Goal: Task Accomplishment & Management: Complete application form

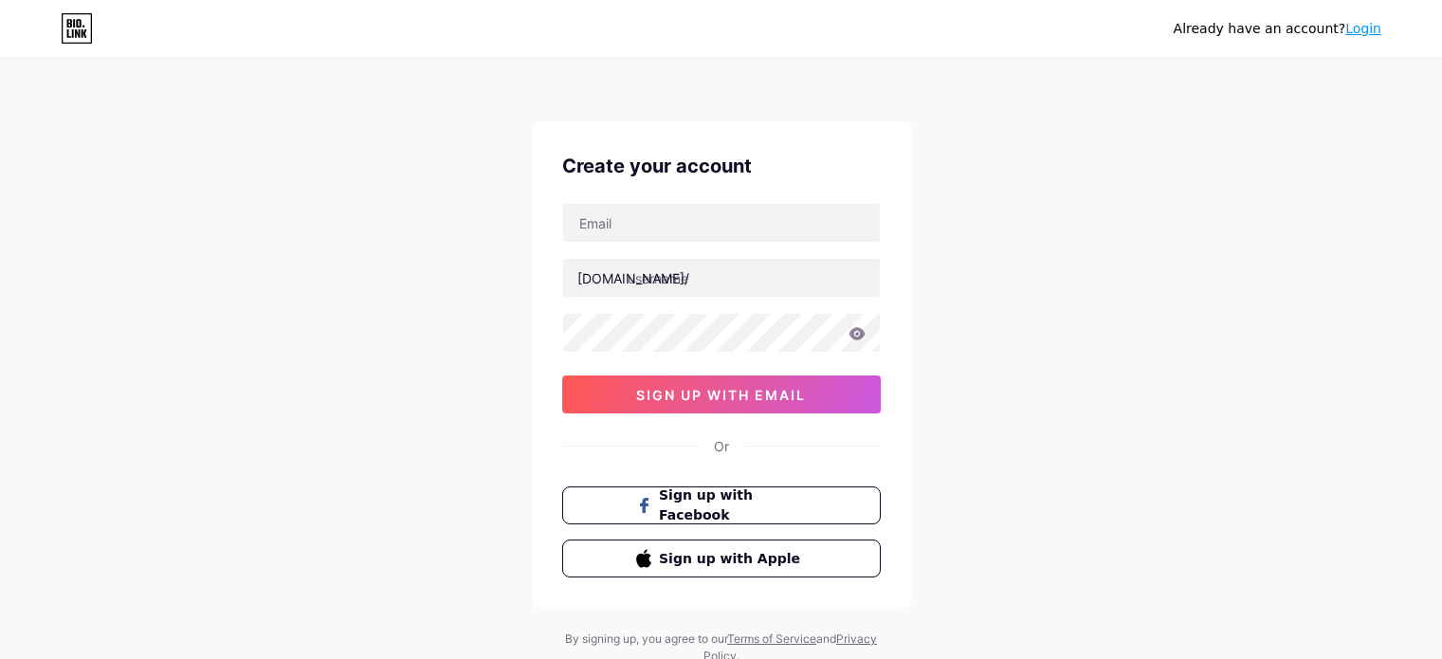
click at [728, 234] on input "text" at bounding box center [721, 223] width 317 height 38
type input "[EMAIL_ADDRESS][DOMAIN_NAME]"
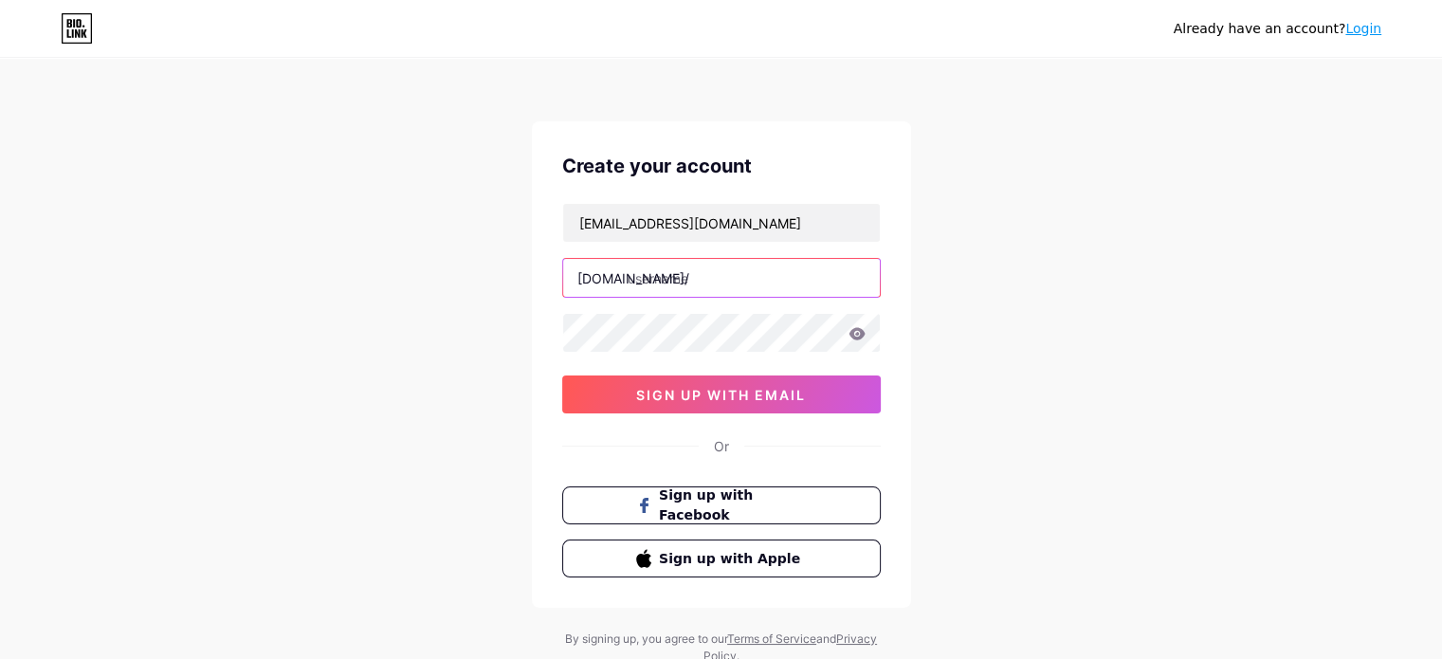
click at [714, 273] on input "text" at bounding box center [721, 278] width 317 height 38
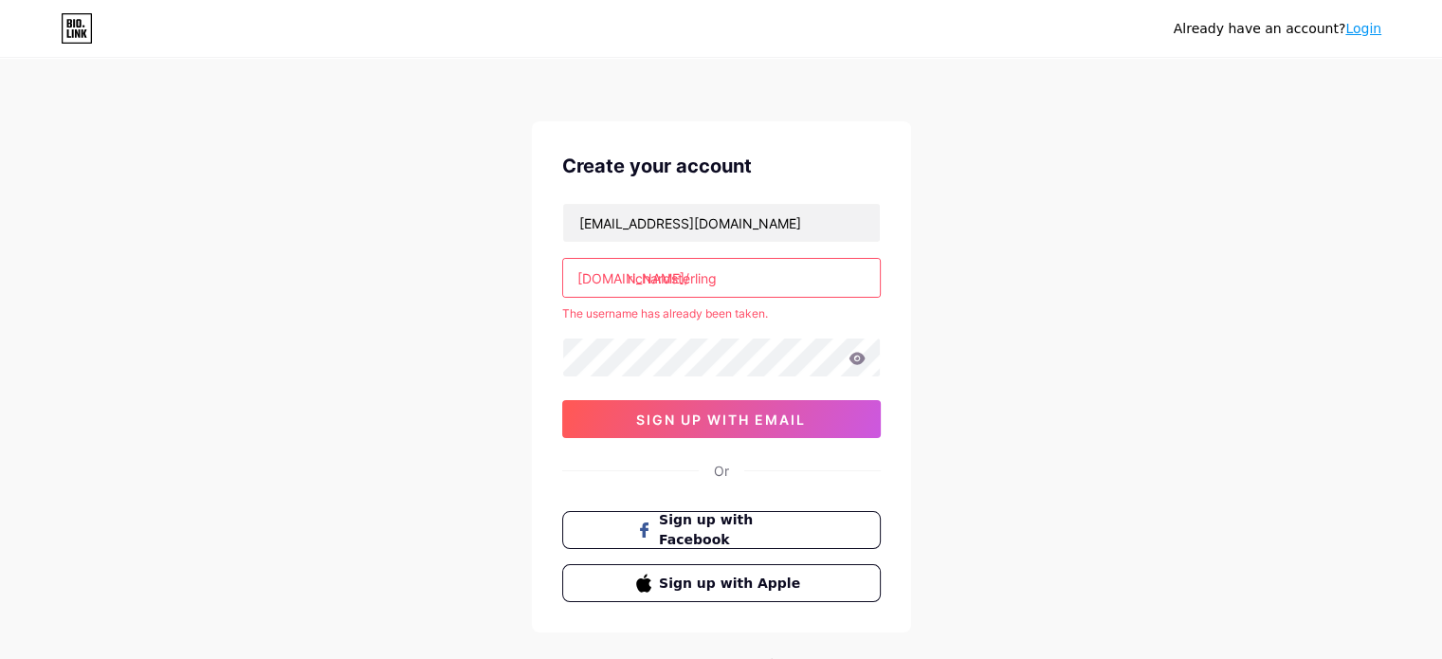
click at [667, 278] on input "richardsterling" at bounding box center [721, 278] width 317 height 38
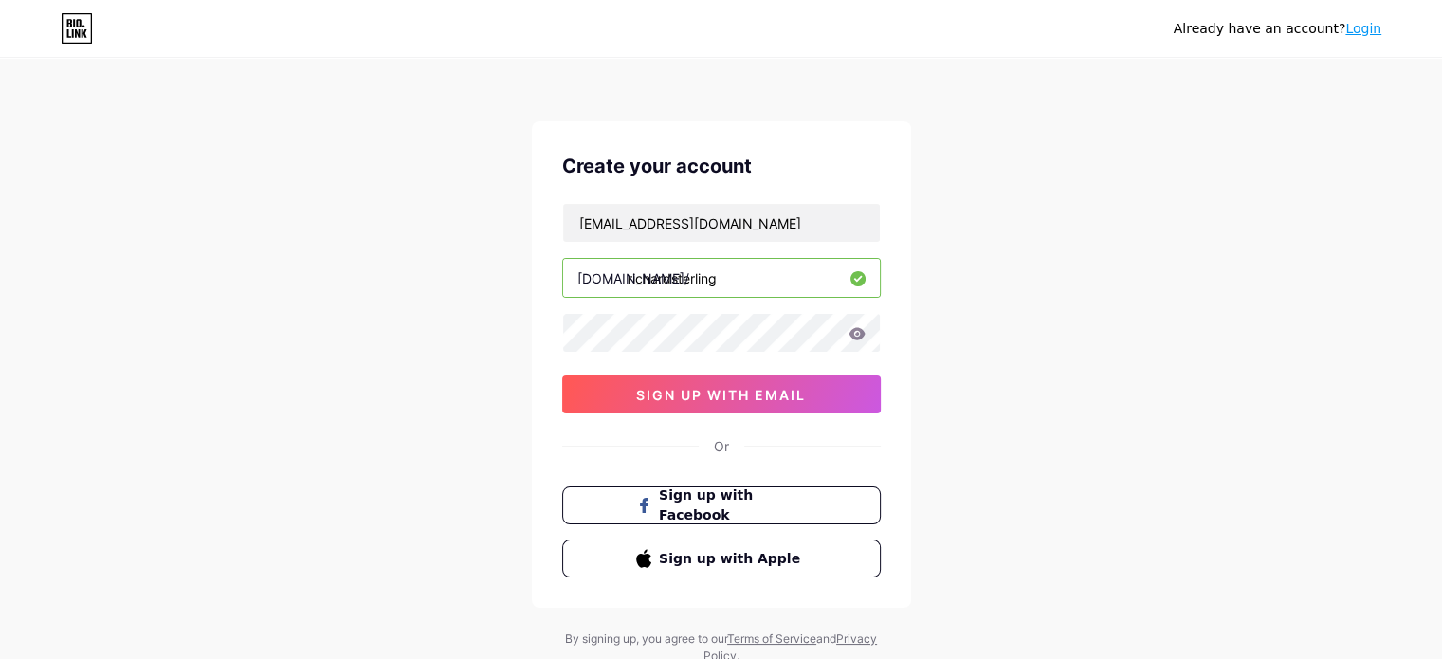
type input "richardsterling"
click at [951, 318] on div "Already have an account? Login Create your account seon4000@gmail.com bio.link/…" at bounding box center [721, 362] width 1442 height 725
click at [857, 327] on icon at bounding box center [856, 333] width 16 height 12
click at [751, 382] on button "sign up with email" at bounding box center [721, 394] width 318 height 38
click at [956, 242] on div "Already have an account? Login Create your account seon4000@gmail.com bio.link/…" at bounding box center [721, 362] width 1442 height 725
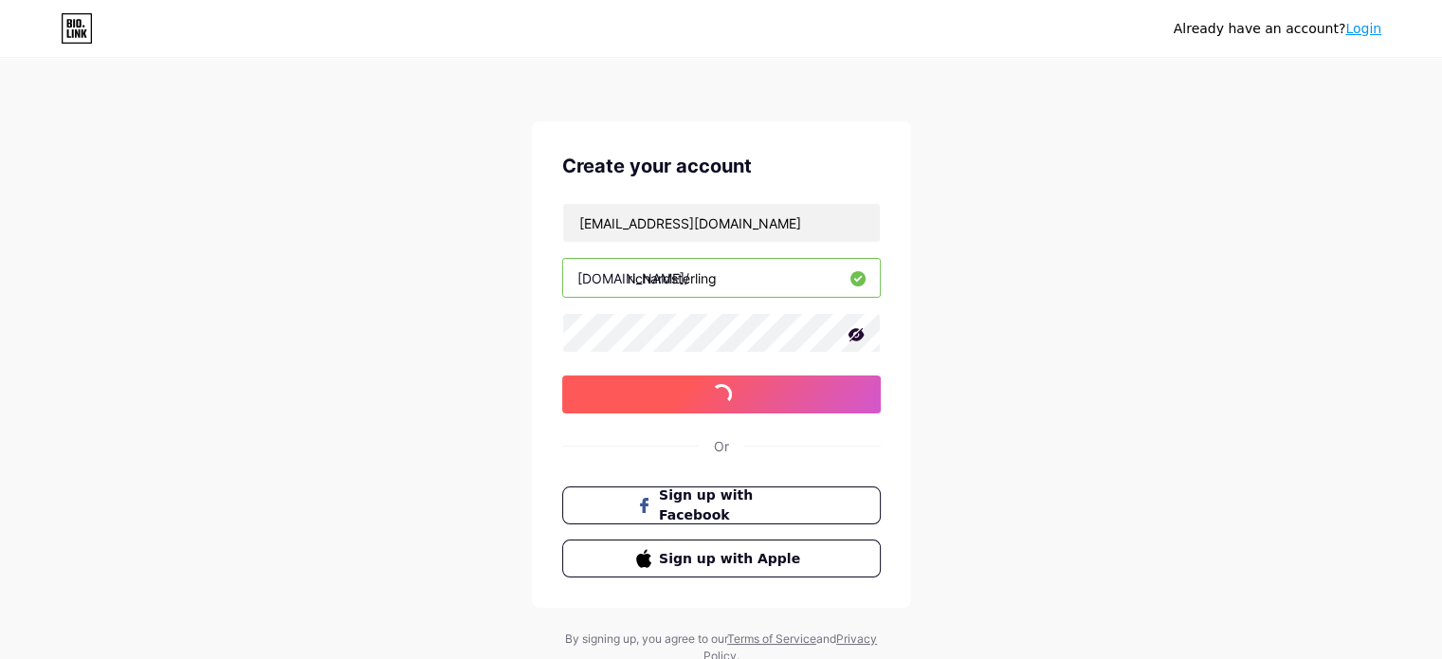
click at [713, 394] on span at bounding box center [721, 394] width 21 height 21
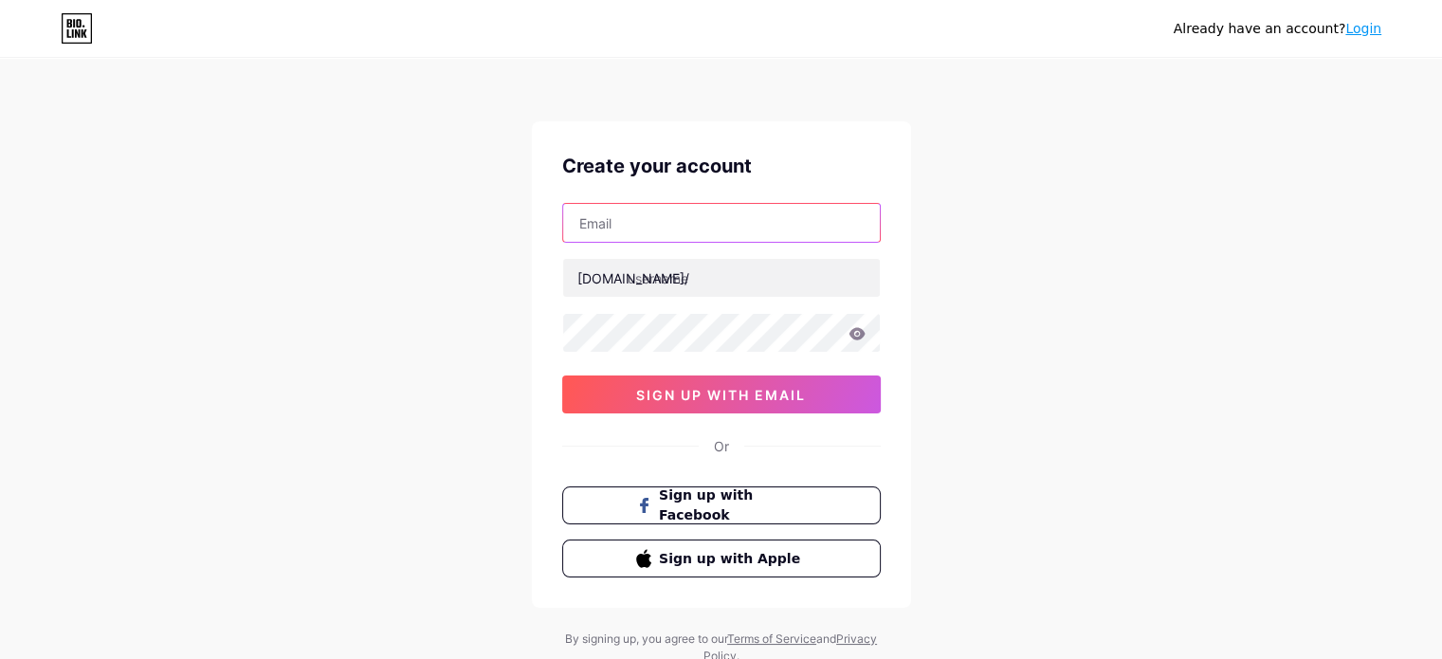
click at [626, 213] on input "text" at bounding box center [721, 223] width 317 height 38
type input "[EMAIL_ADDRESS][DOMAIN_NAME]"
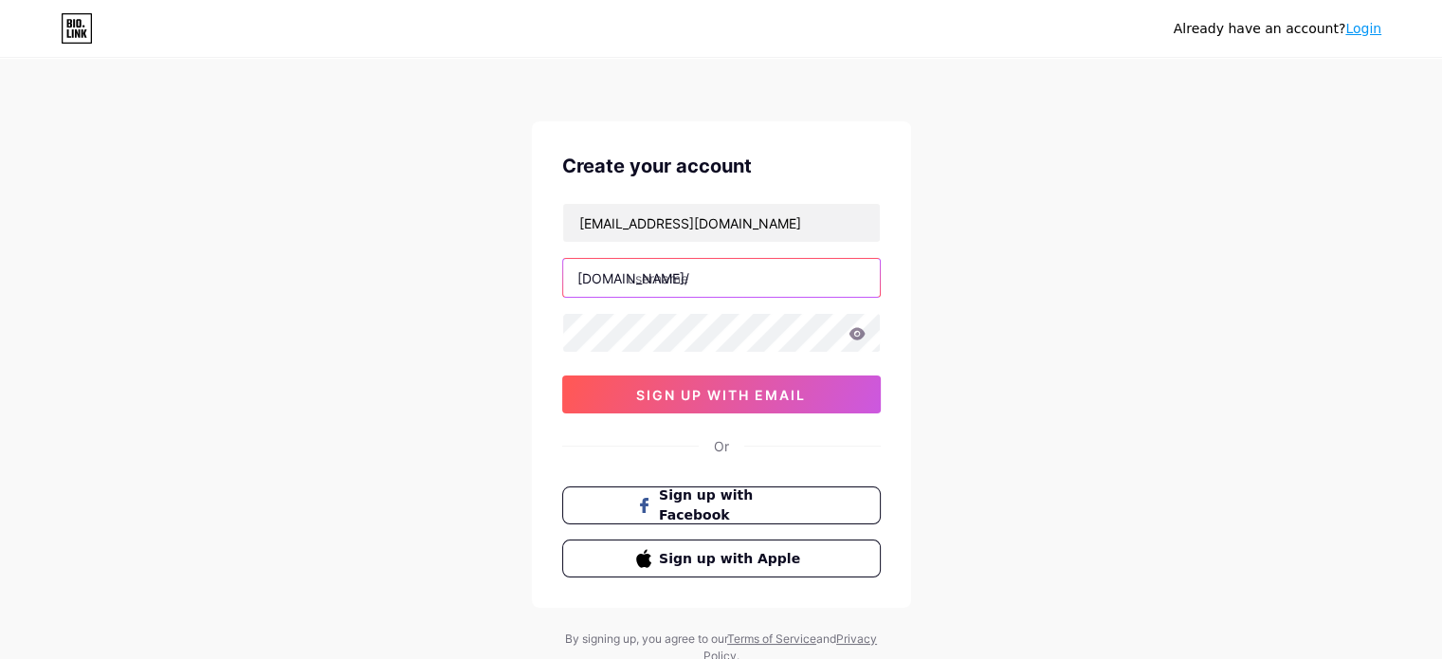
click at [652, 281] on input "text" at bounding box center [721, 278] width 317 height 38
type input "richardsterling"
click at [1226, 366] on div "Already have an account? Login Create your account [EMAIL_ADDRESS][DOMAIN_NAME]…" at bounding box center [721, 362] width 1442 height 725
click at [860, 333] on icon at bounding box center [856, 333] width 16 height 12
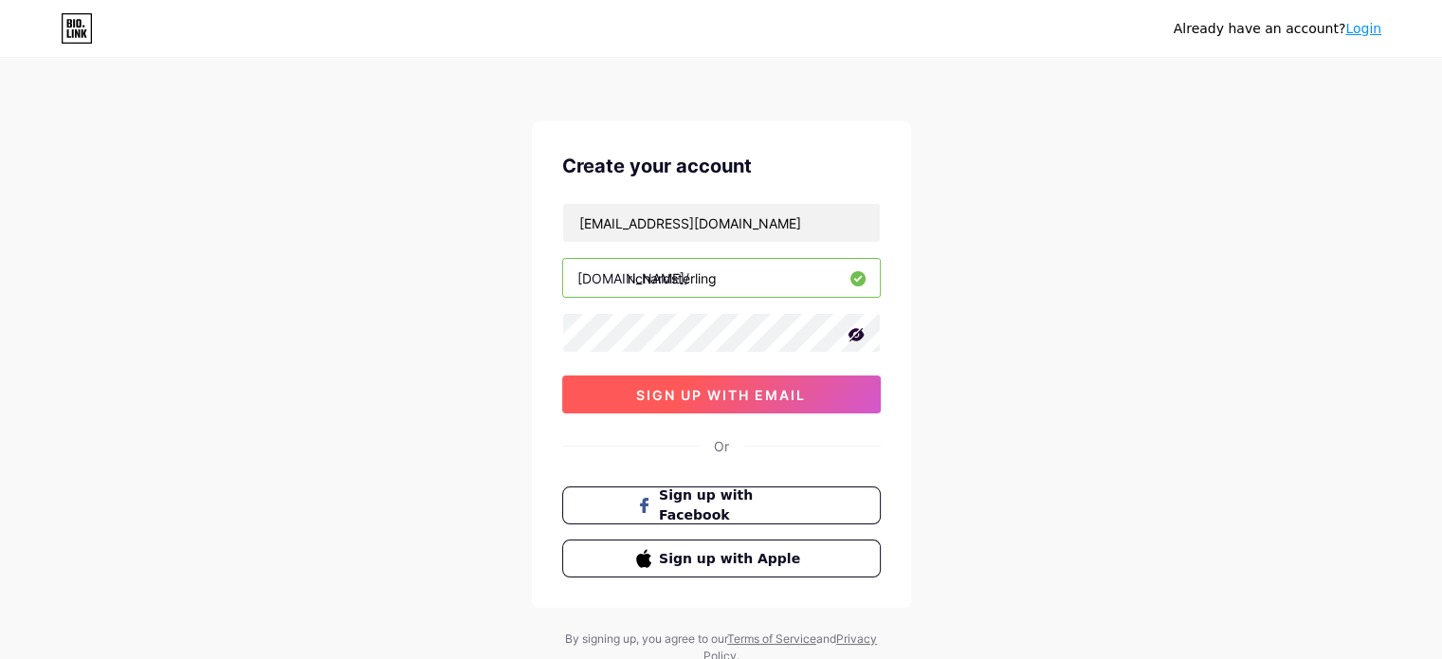
click at [686, 400] on span "sign up with email" at bounding box center [721, 395] width 170 height 16
click at [661, 393] on span "sign up with email" at bounding box center [721, 395] width 170 height 16
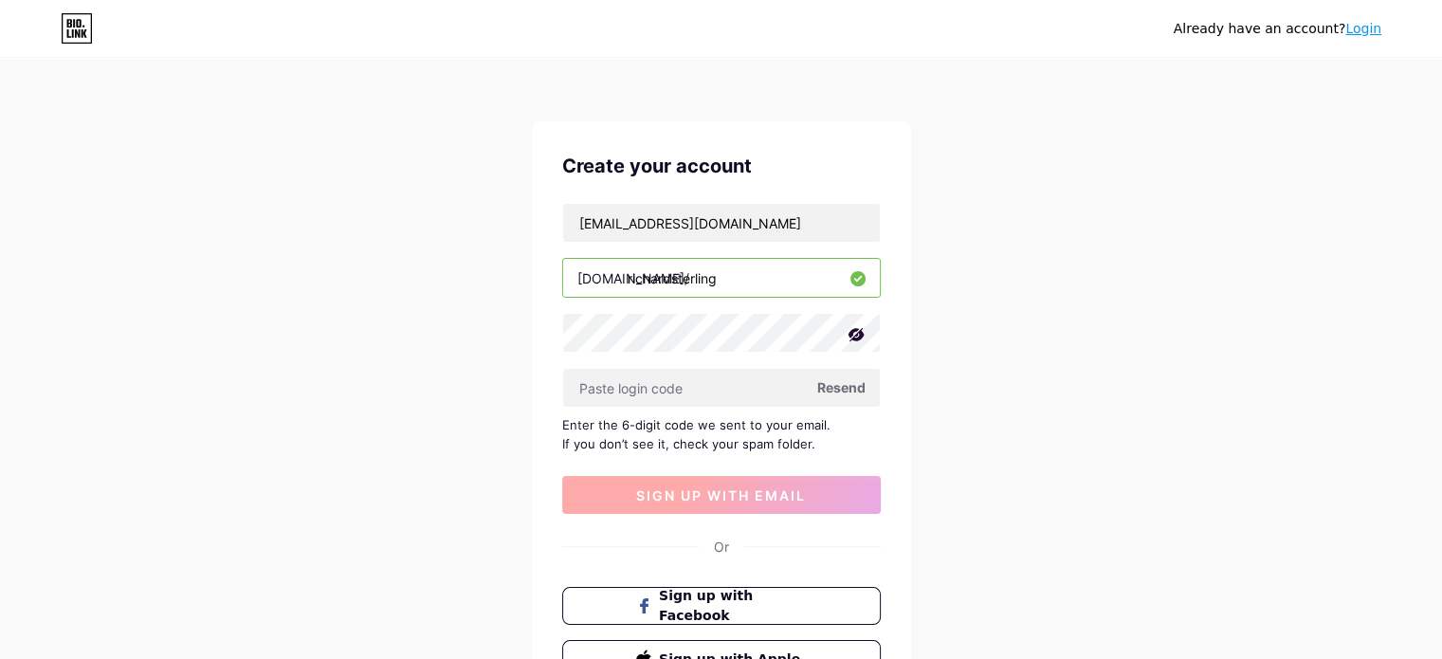
click at [661, 393] on input "text" at bounding box center [721, 388] width 317 height 38
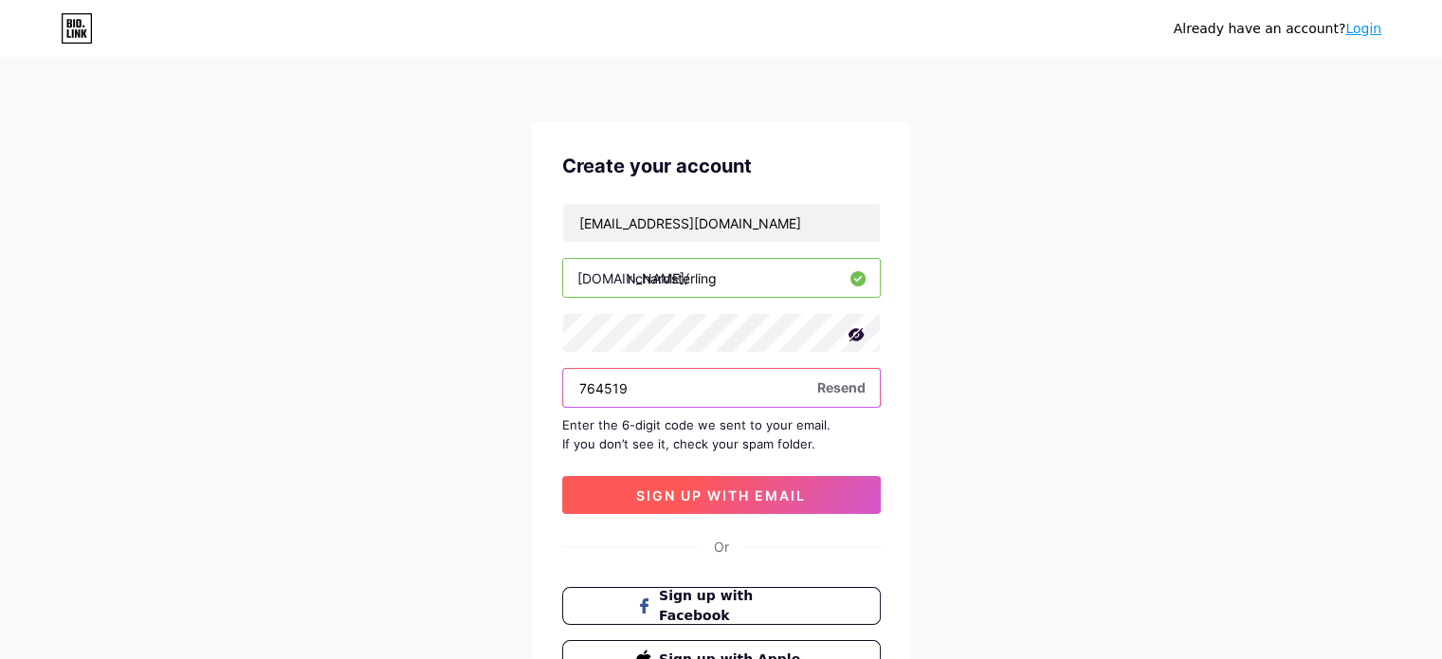
type input "764519"
click at [669, 491] on span "sign up with email" at bounding box center [721, 495] width 170 height 16
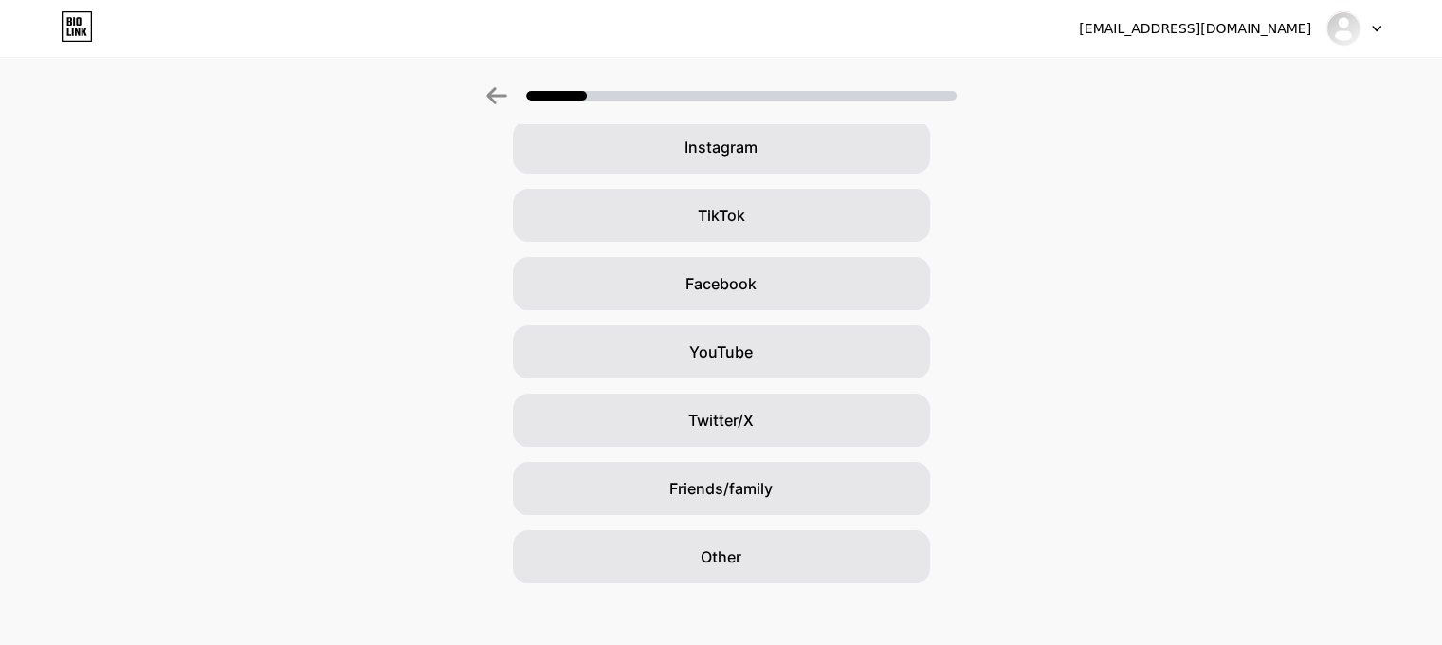
scroll to position [173, 0]
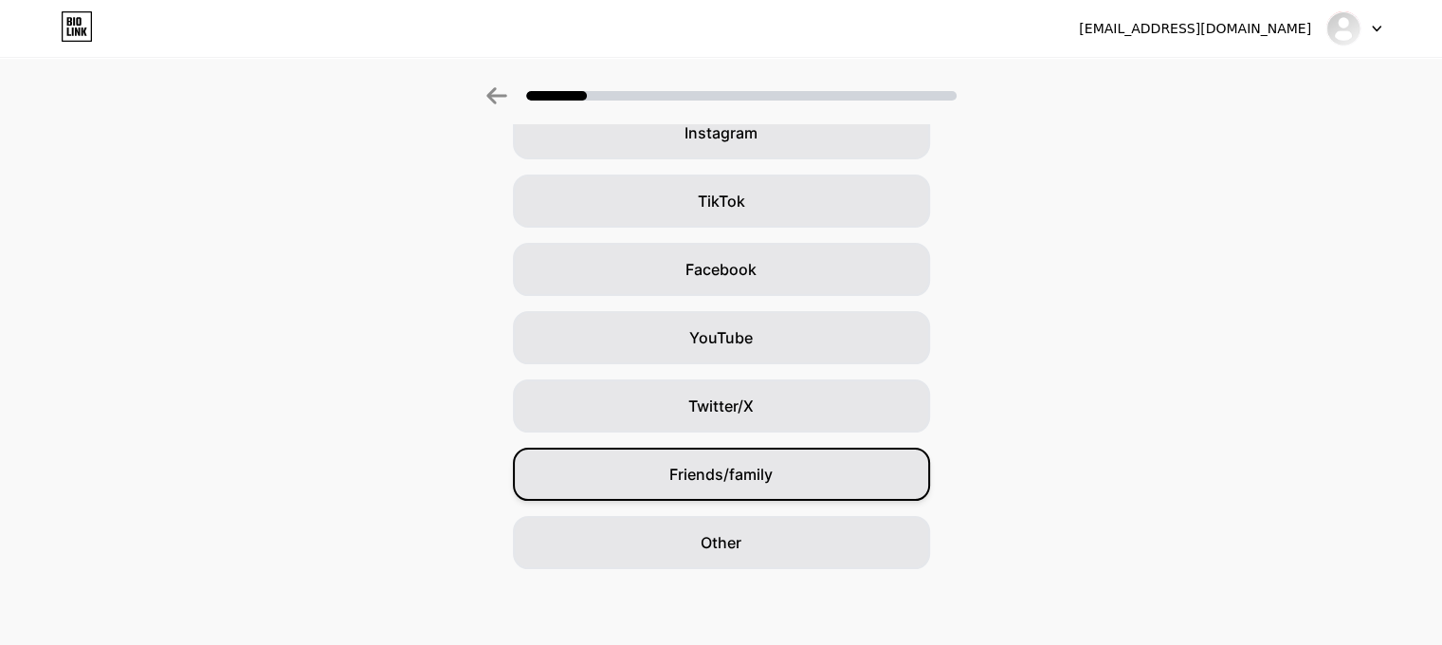
click at [669, 489] on div "Friends/family" at bounding box center [721, 473] width 417 height 53
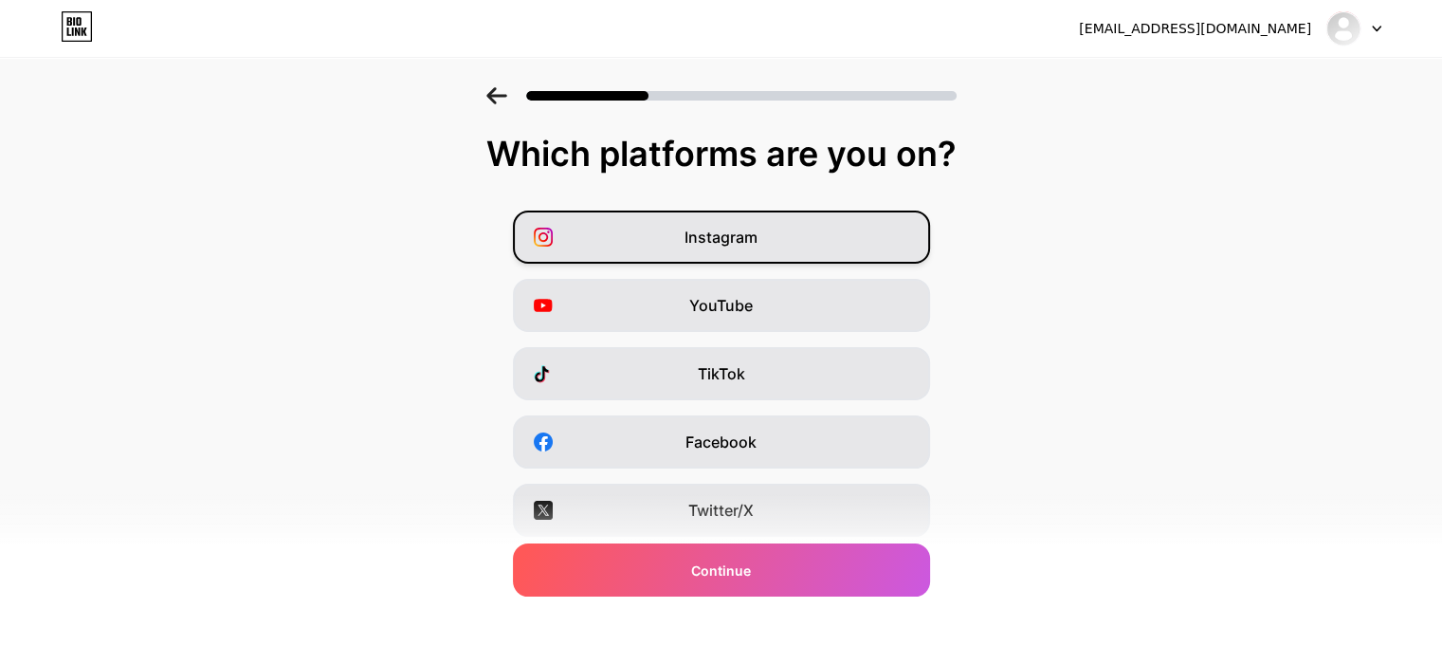
click at [789, 219] on div "Instagram" at bounding box center [721, 236] width 417 height 53
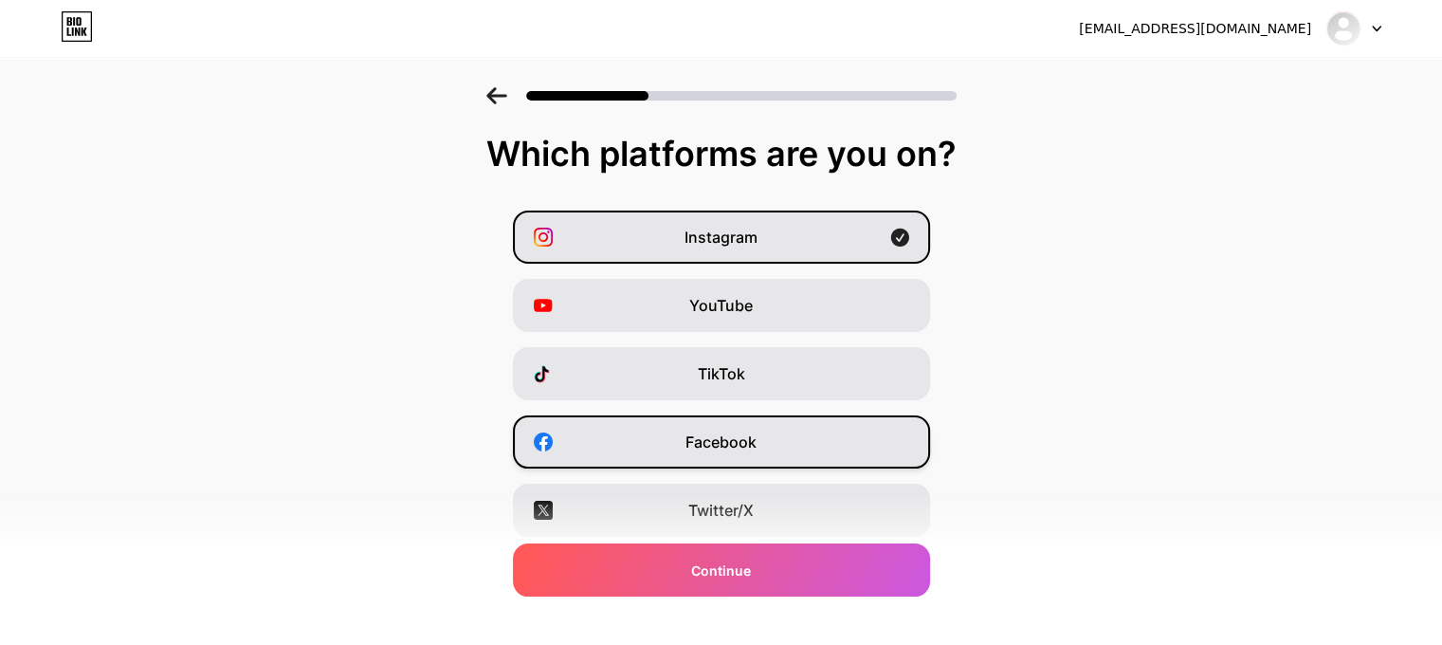
drag, startPoint x: 772, startPoint y: 562, endPoint x: 691, endPoint y: 462, distance: 128.8
click at [691, 462] on div "Which platforms are you on? Instagram YouTube TikTok Facebook Twitter/X Buy Me …" at bounding box center [721, 438] width 1442 height 607
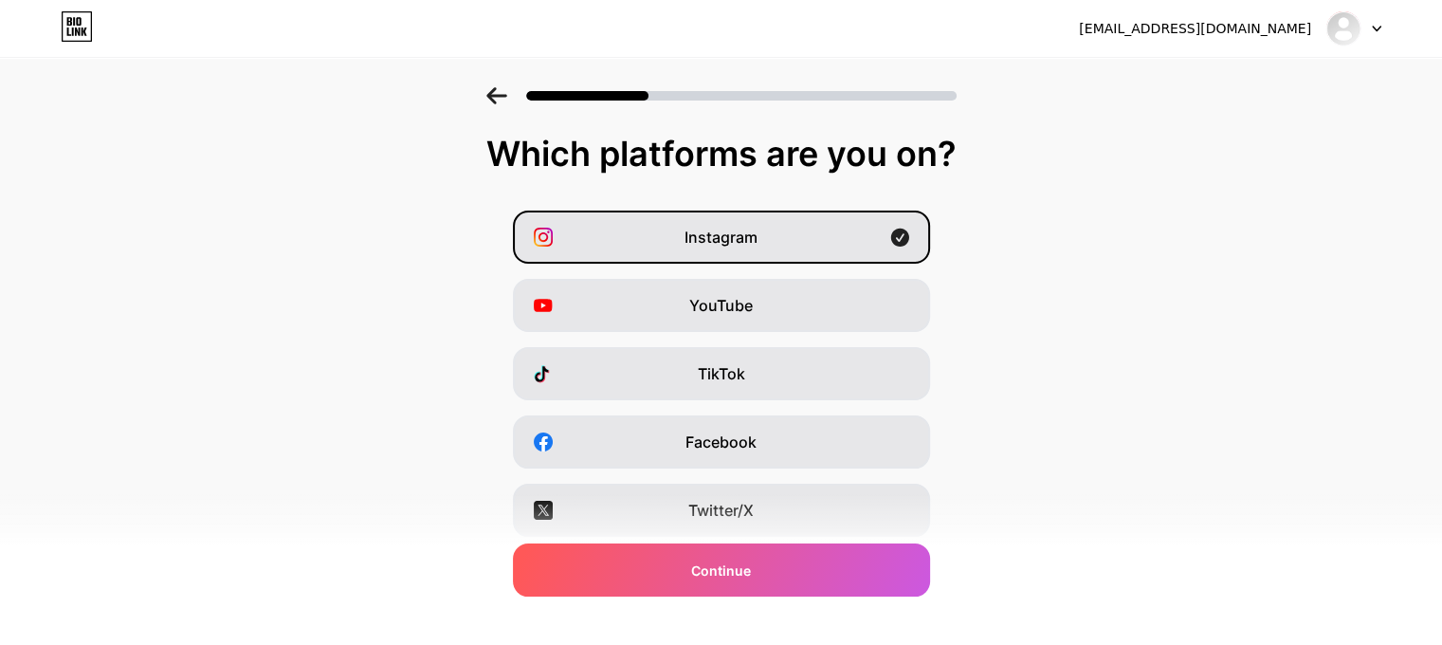
click at [1067, 377] on div "Instagram YouTube TikTok Facebook Twitter/X Buy Me a Coffee Snapchat I have a w…" at bounding box center [720, 475] width 1423 height 531
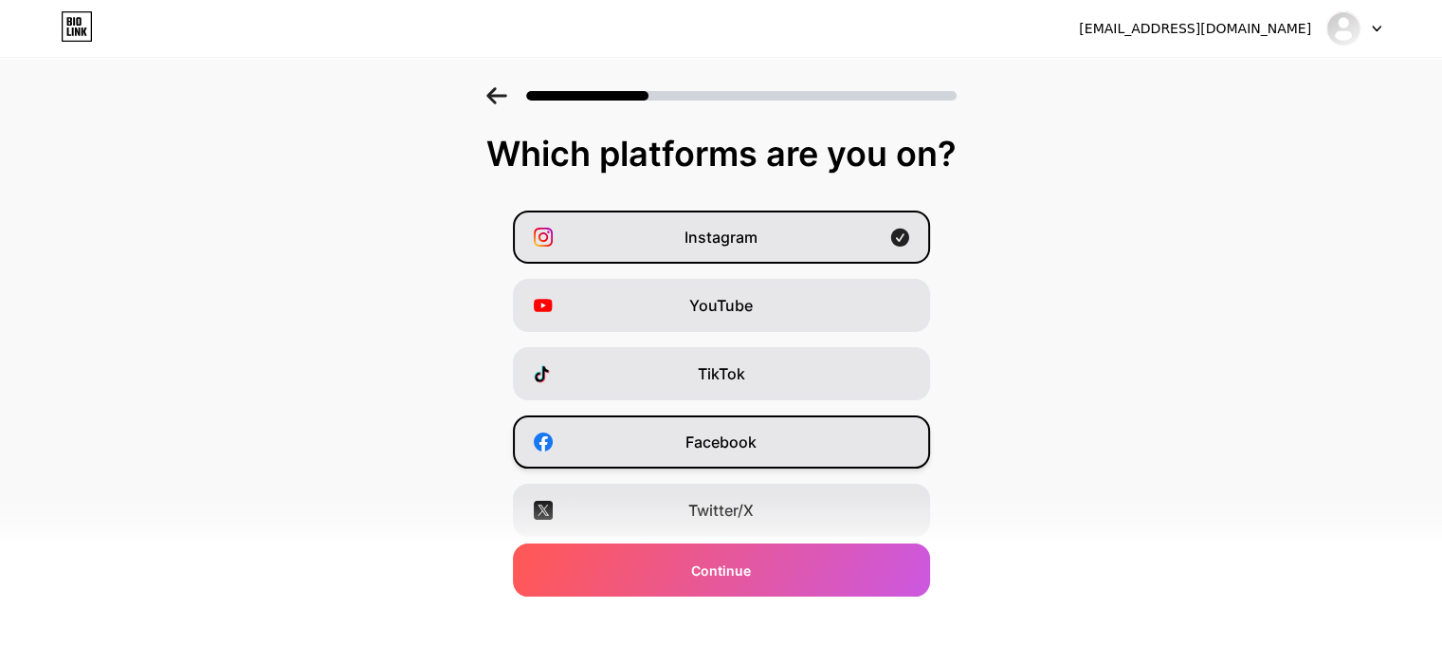
click at [772, 436] on div "Facebook" at bounding box center [721, 441] width 417 height 53
click at [722, 443] on span "Facebook" at bounding box center [720, 441] width 71 height 23
click at [876, 443] on div "Facebook" at bounding box center [721, 441] width 417 height 53
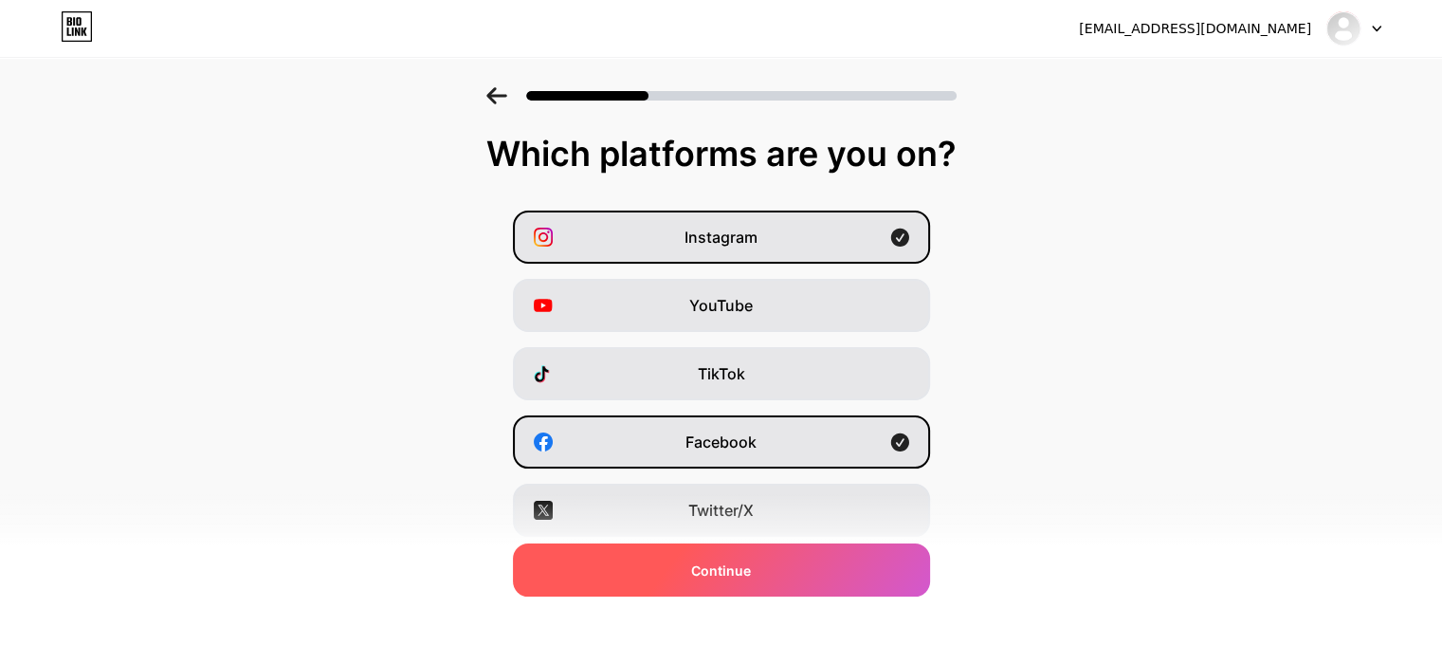
click at [773, 583] on div "Continue" at bounding box center [721, 569] width 417 height 53
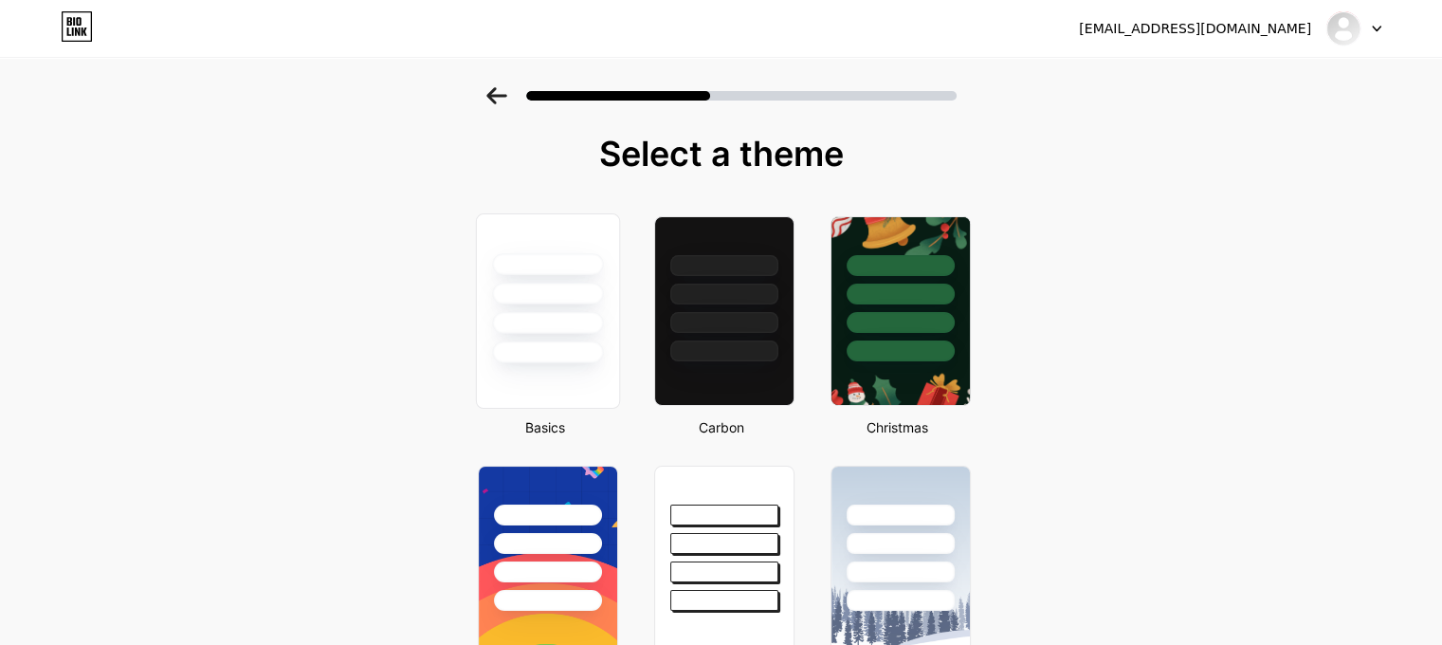
click at [547, 257] on div at bounding box center [547, 264] width 111 height 22
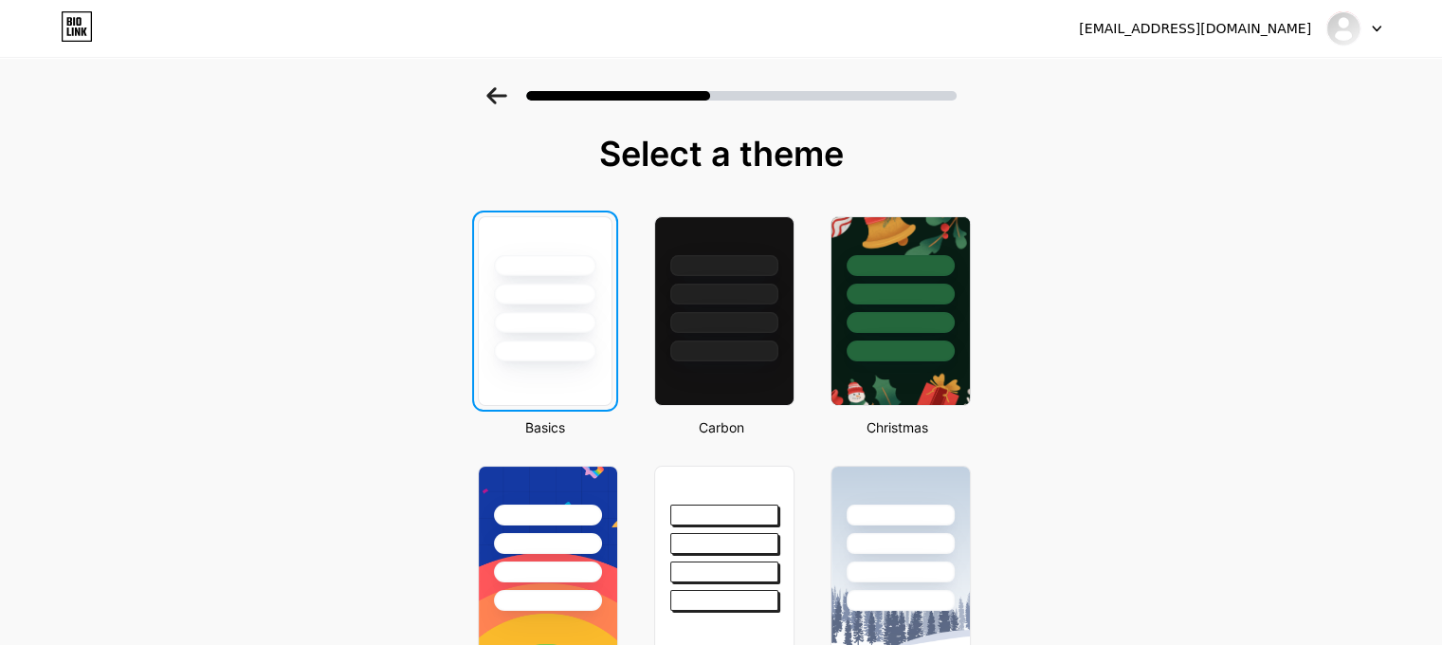
click at [547, 257] on div at bounding box center [545, 265] width 102 height 21
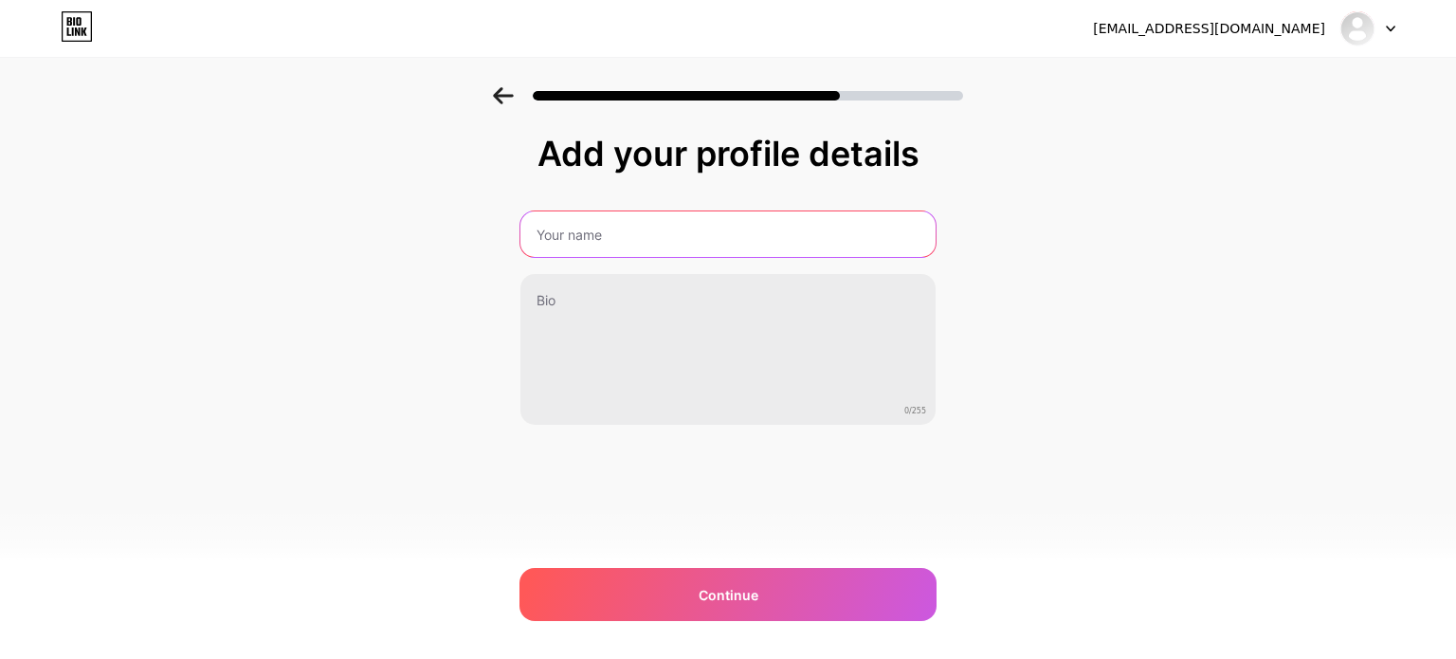
click at [571, 242] on input "text" at bounding box center [727, 233] width 415 height 45
type input "[PERSON_NAME]"
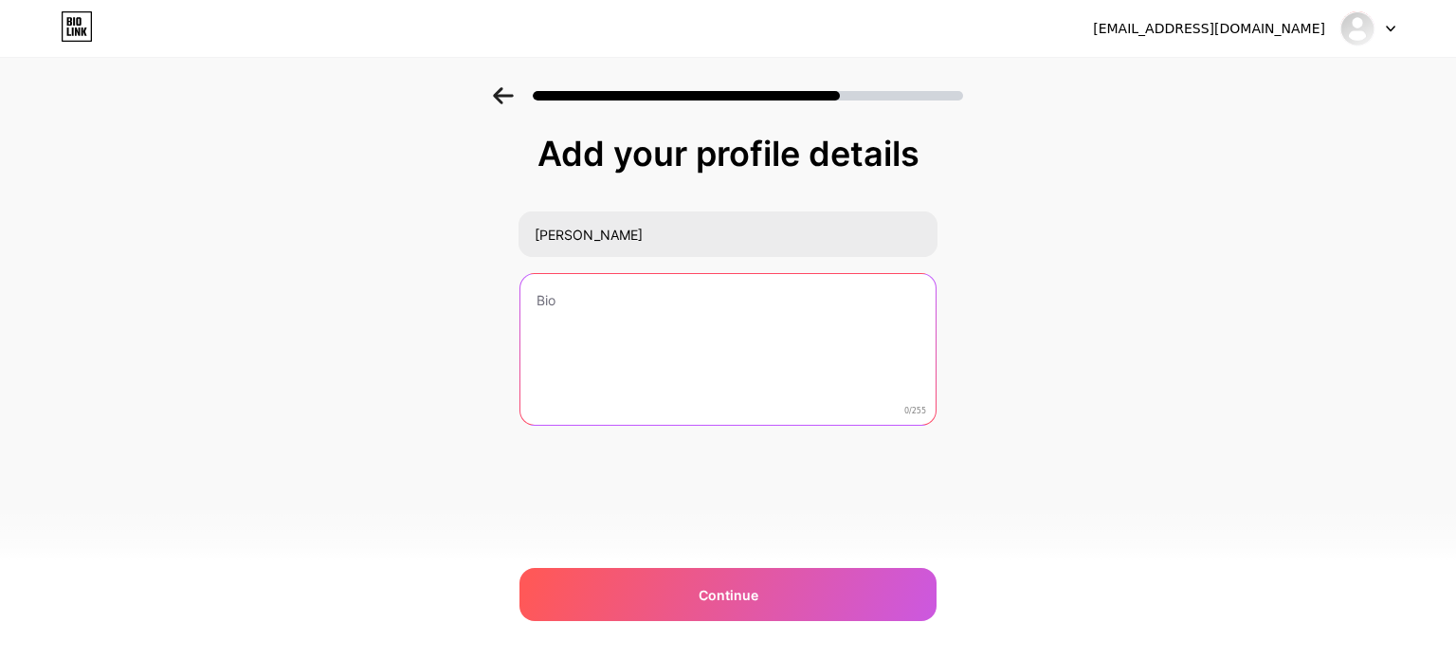
click at [555, 299] on textarea at bounding box center [727, 350] width 415 height 153
type textarea "C"
click at [727, 295] on textarea "Project Manager at Triple Glar Productions Ltd." at bounding box center [727, 350] width 419 height 154
click at [864, 301] on textarea "Project Manager at Triple Glar Event Productions Ltd." at bounding box center [727, 350] width 419 height 154
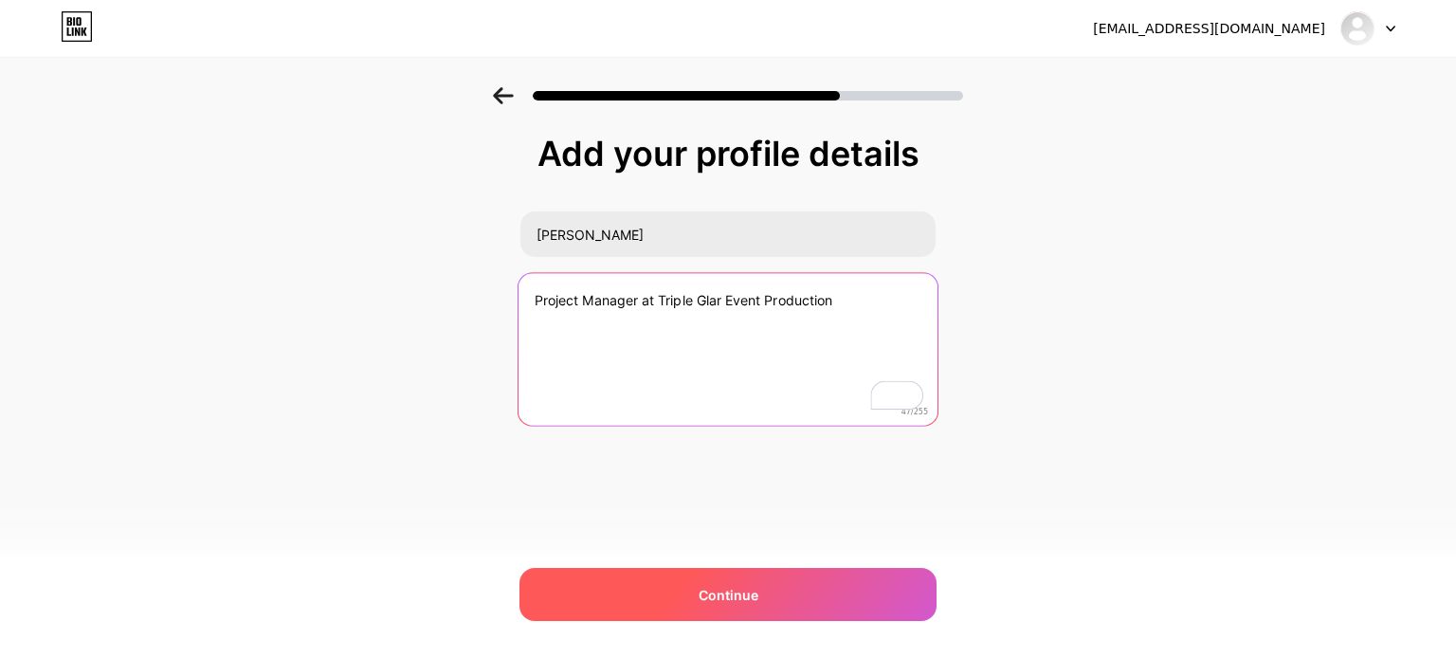
type textarea "Project Manager at Triple Glar Event Production"
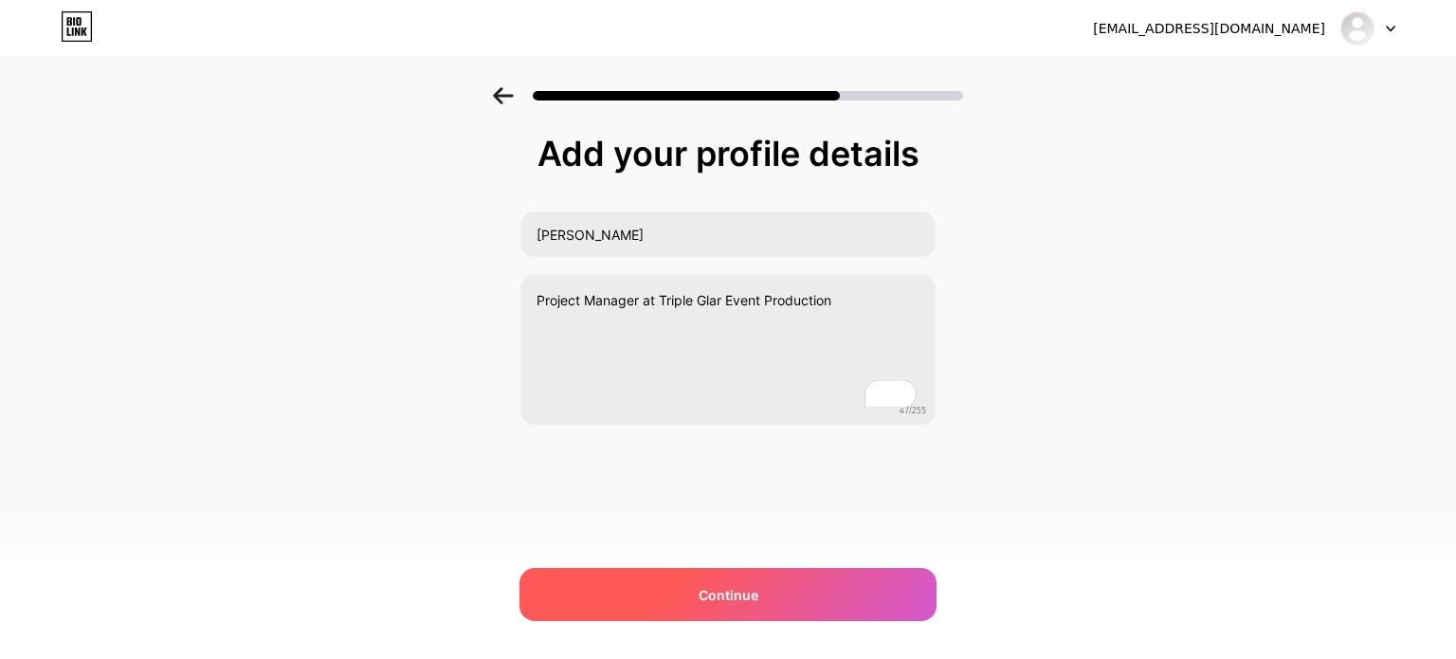
click at [705, 585] on span "Continue" at bounding box center [729, 595] width 60 height 20
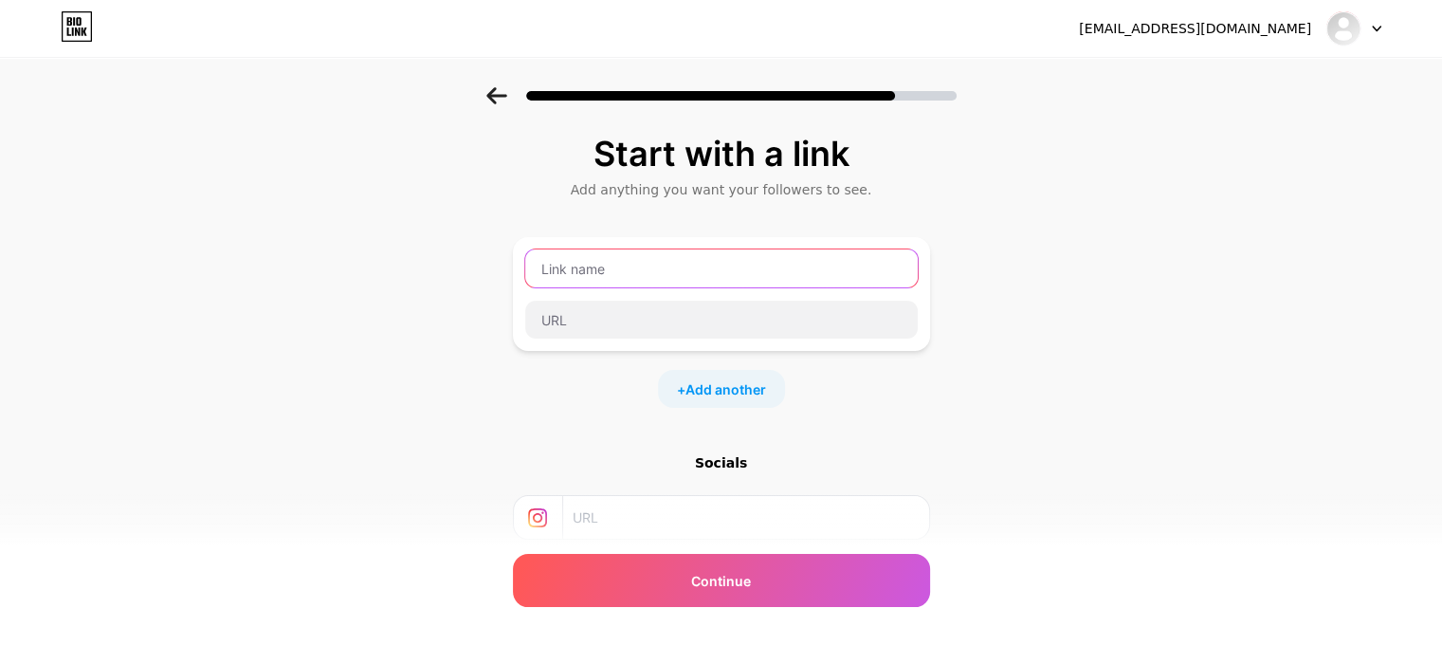
click at [641, 279] on input "text" at bounding box center [721, 268] width 392 height 38
click at [614, 520] on input "text" at bounding box center [744, 517] width 344 height 43
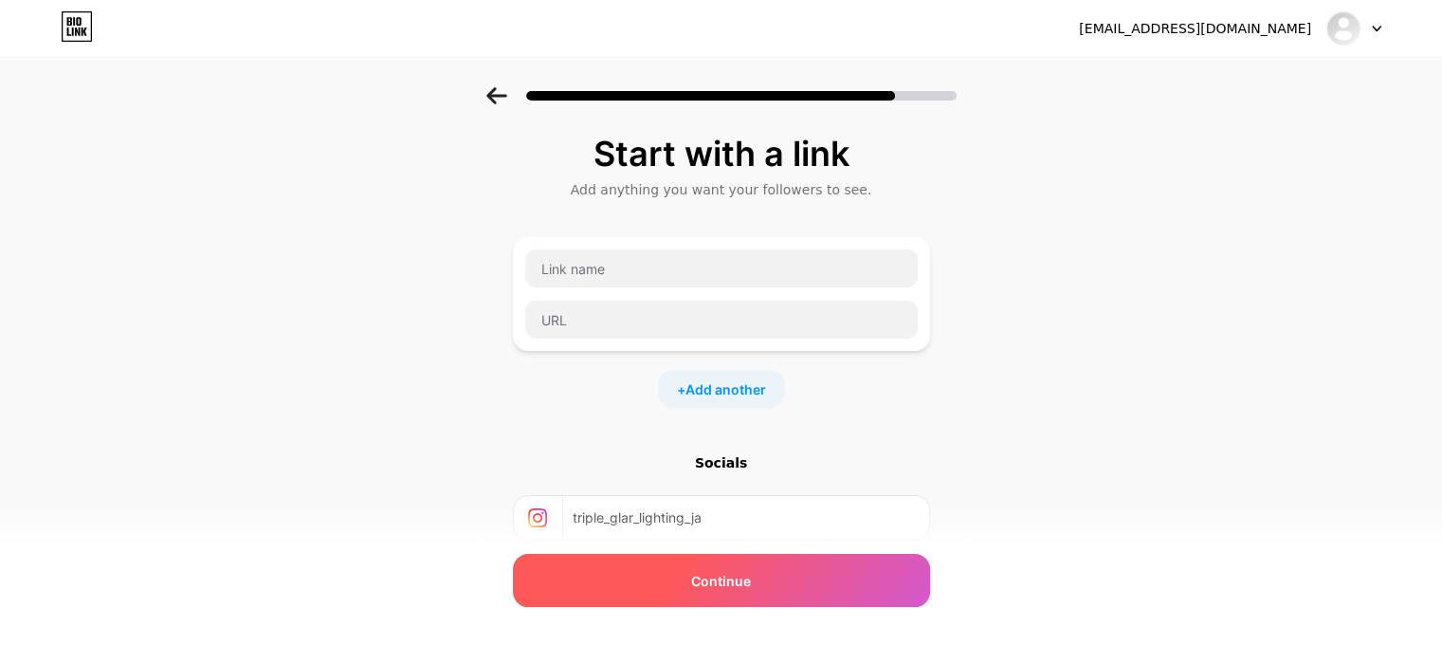
type input "triple_glar_lighting_ja"
click at [663, 573] on div "Continue" at bounding box center [721, 580] width 417 height 53
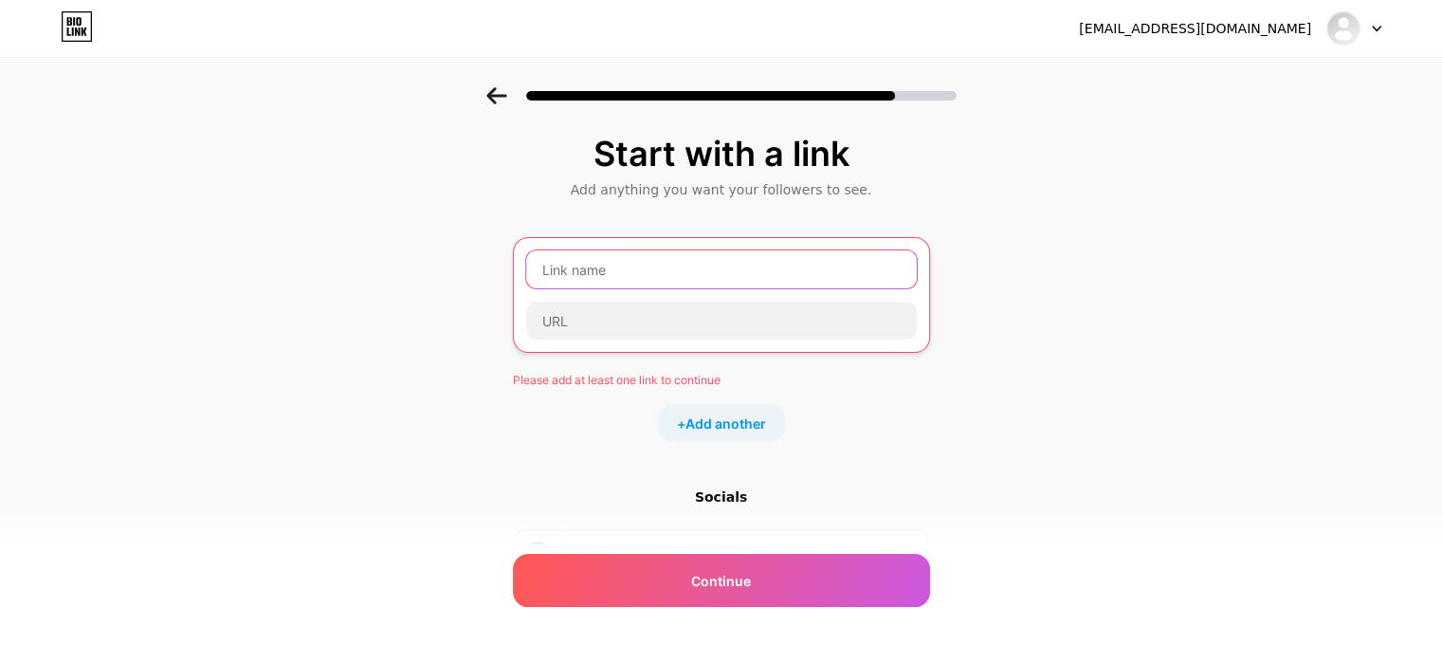
click at [620, 265] on input "text" at bounding box center [721, 269] width 390 height 38
